Goal: Navigation & Orientation: Understand site structure

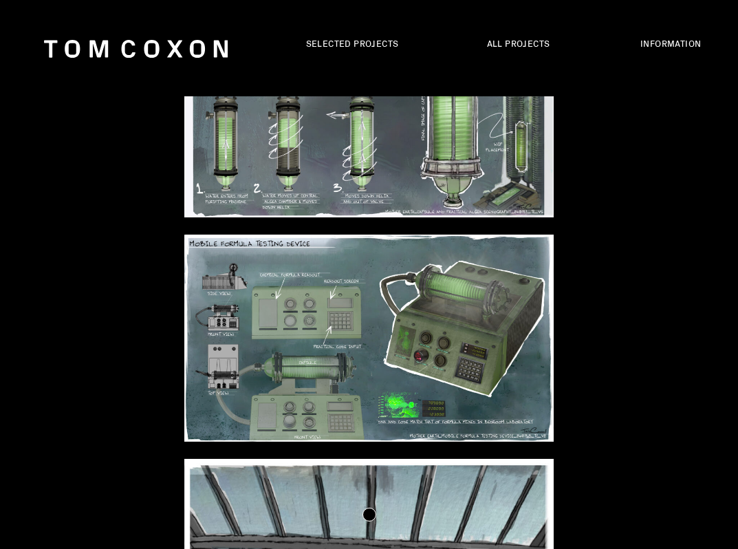
scroll to position [8779, 0]
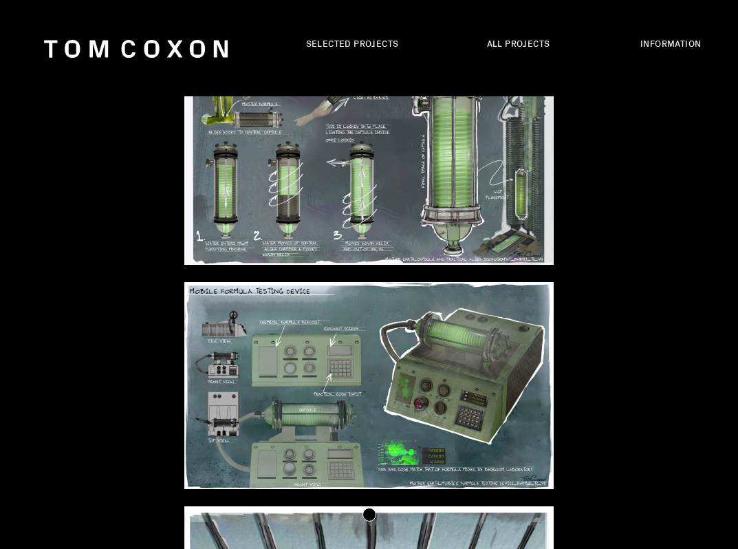
click at [595, 282] on div at bounding box center [369, 394] width 738 height 225
click at [612, 282] on div at bounding box center [369, 394] width 738 height 225
click at [85, 282] on div at bounding box center [369, 394] width 738 height 225
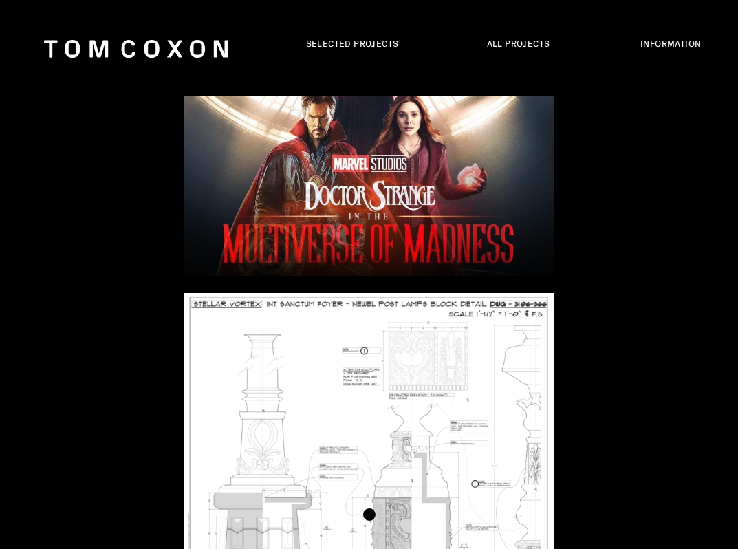
scroll to position [15396, 0]
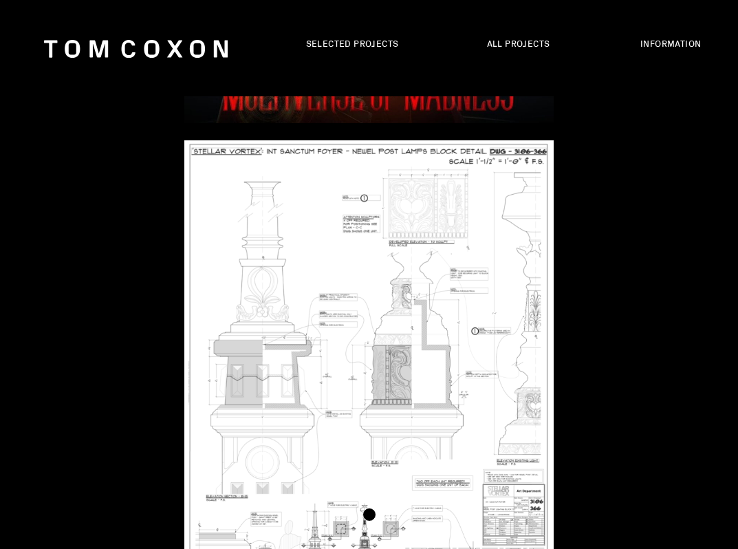
click at [124, 341] on div at bounding box center [369, 390] width 738 height 500
click at [161, 112] on div at bounding box center [369, 36] width 738 height 210
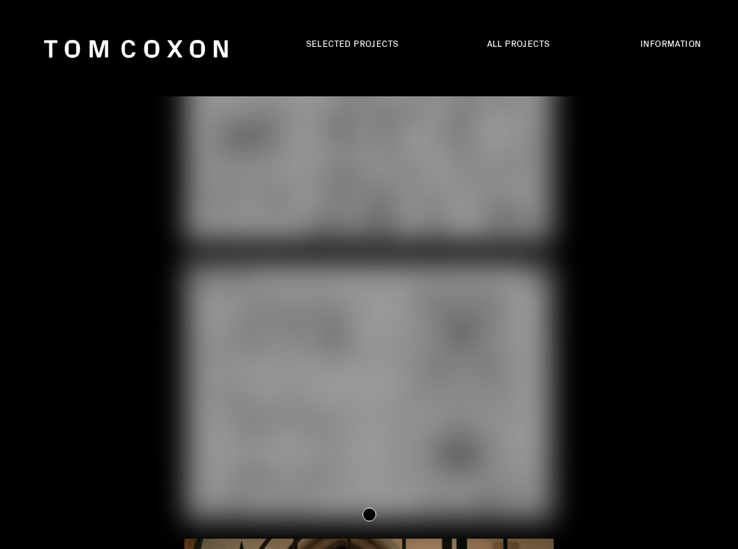
scroll to position [22449, 0]
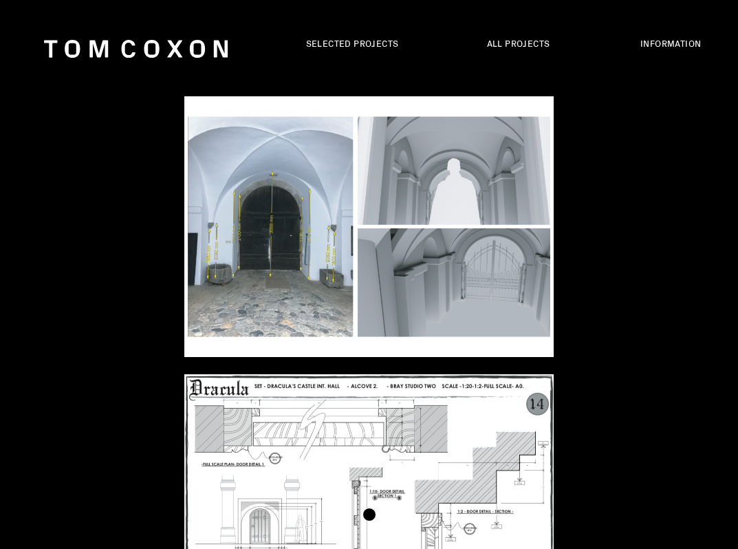
click at [53, 65] on div ".st0{clip-path:url(#SVGID_2_);fill:#1A2E50;}" at bounding box center [136, 33] width 199 height 67
click at [109, 49] on icon ".st0{clip-path:url(#SVGID_2_);fill:#1A2E50;}" at bounding box center [137, 49] width 186 height 18
